Goal: Task Accomplishment & Management: Manage account settings

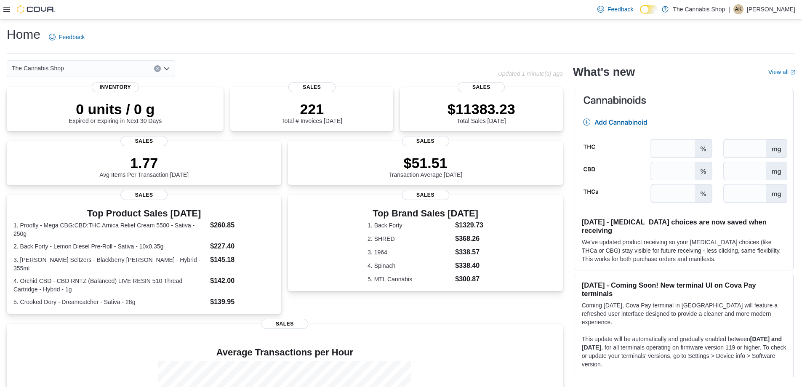
click at [6, 10] on icon at bounding box center [6, 9] width 7 height 7
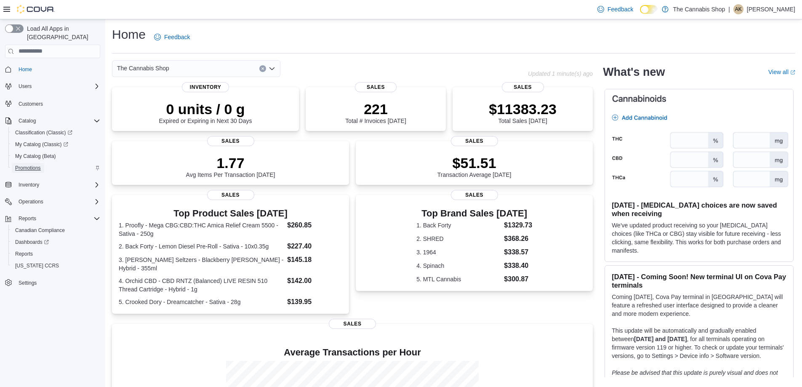
click at [34, 165] on span "Promotions" at bounding box center [28, 168] width 26 height 7
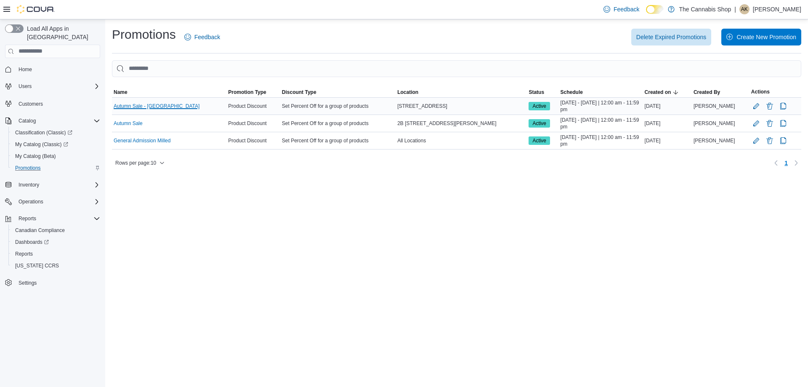
click at [141, 104] on link "Autumn Sale - [GEOGRAPHIC_DATA]" at bounding box center [157, 106] width 86 height 7
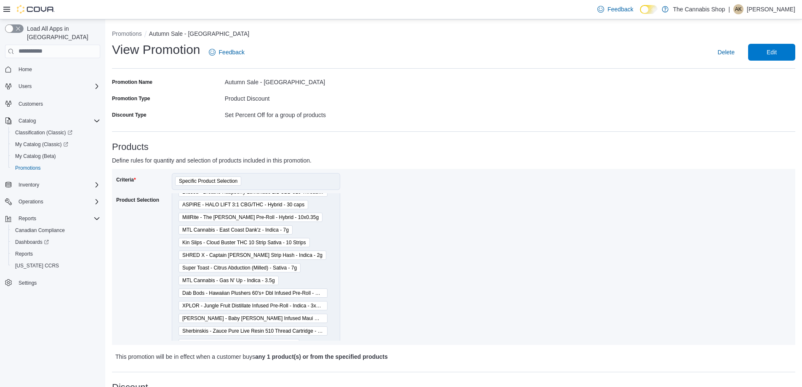
scroll to position [1282, 0]
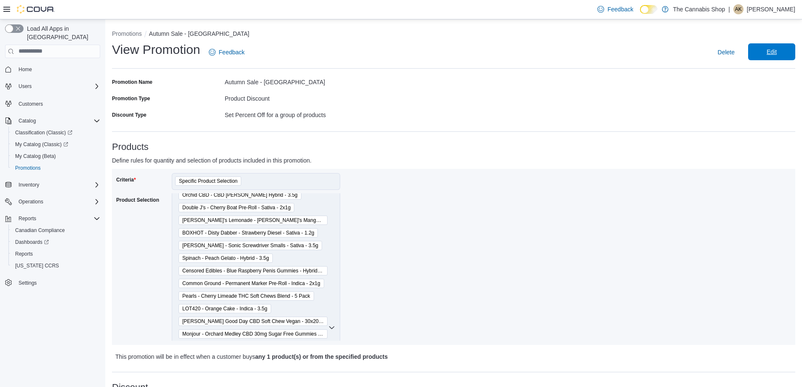
click at [760, 46] on span "Edit" at bounding box center [771, 51] width 37 height 17
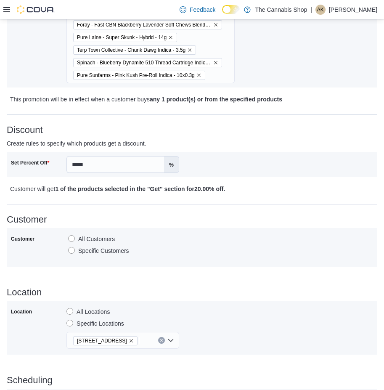
scroll to position [128, 0]
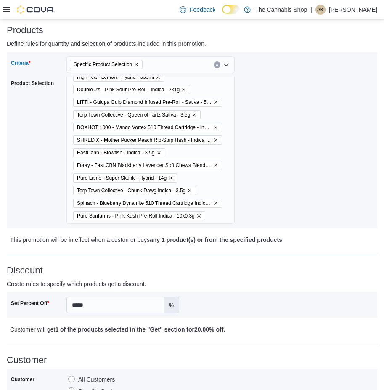
click at [173, 64] on div "Specific Product Selection" at bounding box center [151, 64] width 168 height 17
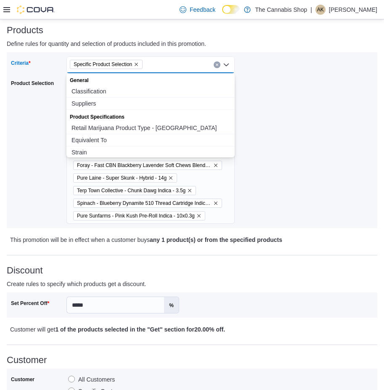
click at [297, 70] on div "Criteria Specific Product Selection Combo box. Selected. Specific Product Selec…" at bounding box center [192, 140] width 363 height 168
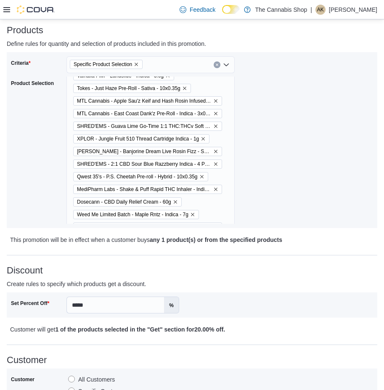
scroll to position [0, 0]
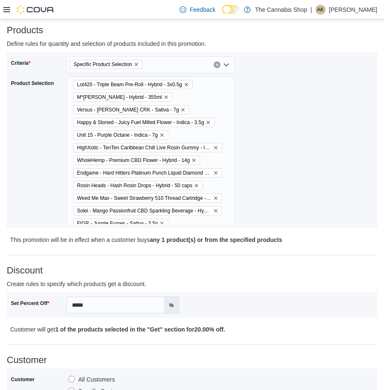
click at [259, 125] on div "Criteria Specific Product Selection Product Selection Lot420 - Triple Beam Pre-…" at bounding box center [192, 140] width 363 height 168
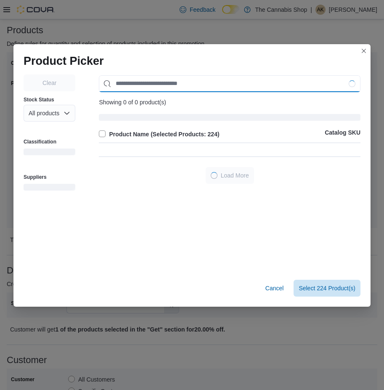
scroll to position [1637, 0]
click at [251, 165] on div "Clear Stock Status All products Classification Suppliers Showing 0 of 0 product…" at bounding box center [191, 172] width 357 height 202
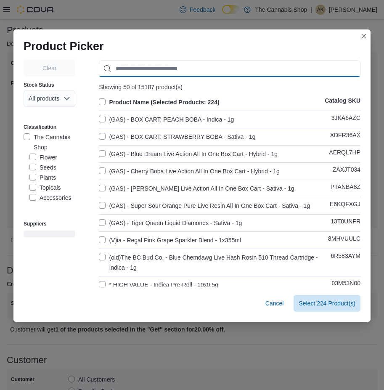
click at [166, 63] on input "Use aria labels when no actual label is in use" at bounding box center [230, 68] width 262 height 17
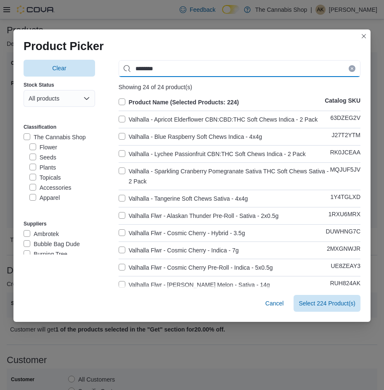
type input "********"
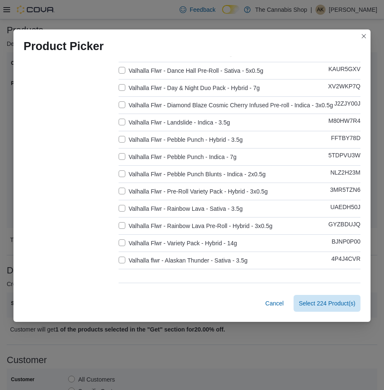
scroll to position [270, 0]
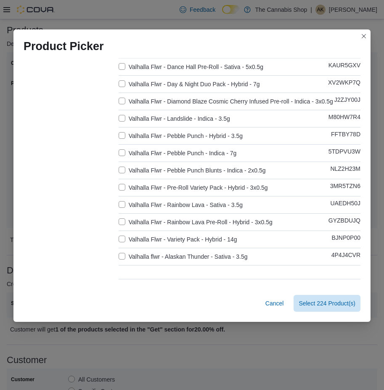
click at [119, 242] on label "Valhalla Flwr - Variety Pack - Hybrid - 14g" at bounding box center [178, 240] width 119 height 10
drag, startPoint x: 303, startPoint y: 303, endPoint x: 299, endPoint y: 321, distance: 18.6
click at [302, 303] on span "Select 225 Product(s)" at bounding box center [327, 303] width 57 height 8
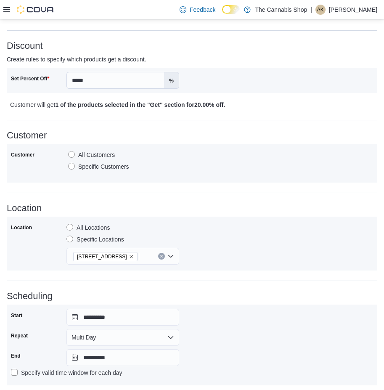
scroll to position [409, 0]
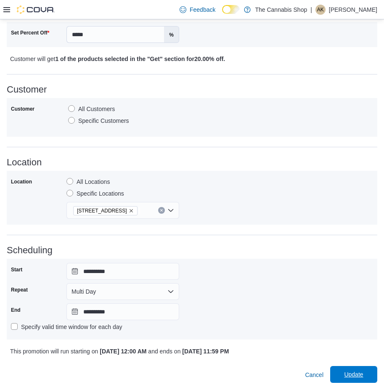
click at [355, 368] on span "Update" at bounding box center [354, 374] width 37 height 17
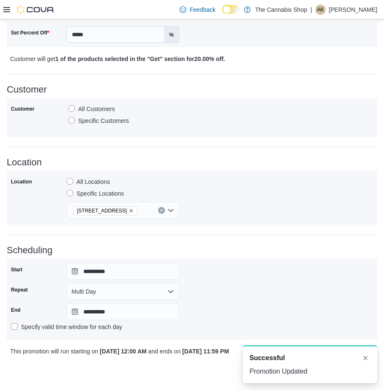
scroll to position [0, 0]
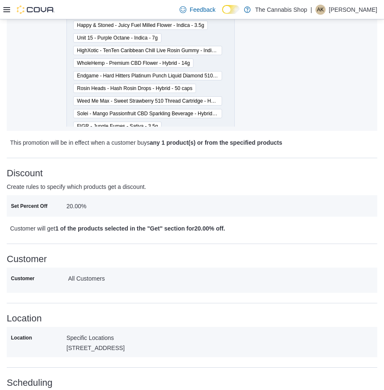
scroll to position [313, 0]
